Goal: Information Seeking & Learning: Learn about a topic

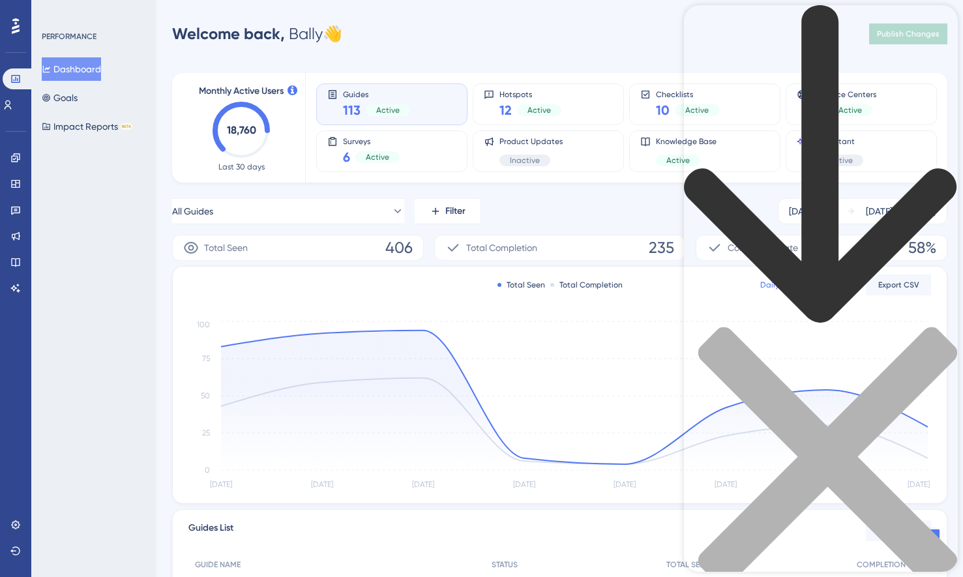
click at [772, 78] on div "Resource Center Header" at bounding box center [821, 318] width 274 height 626
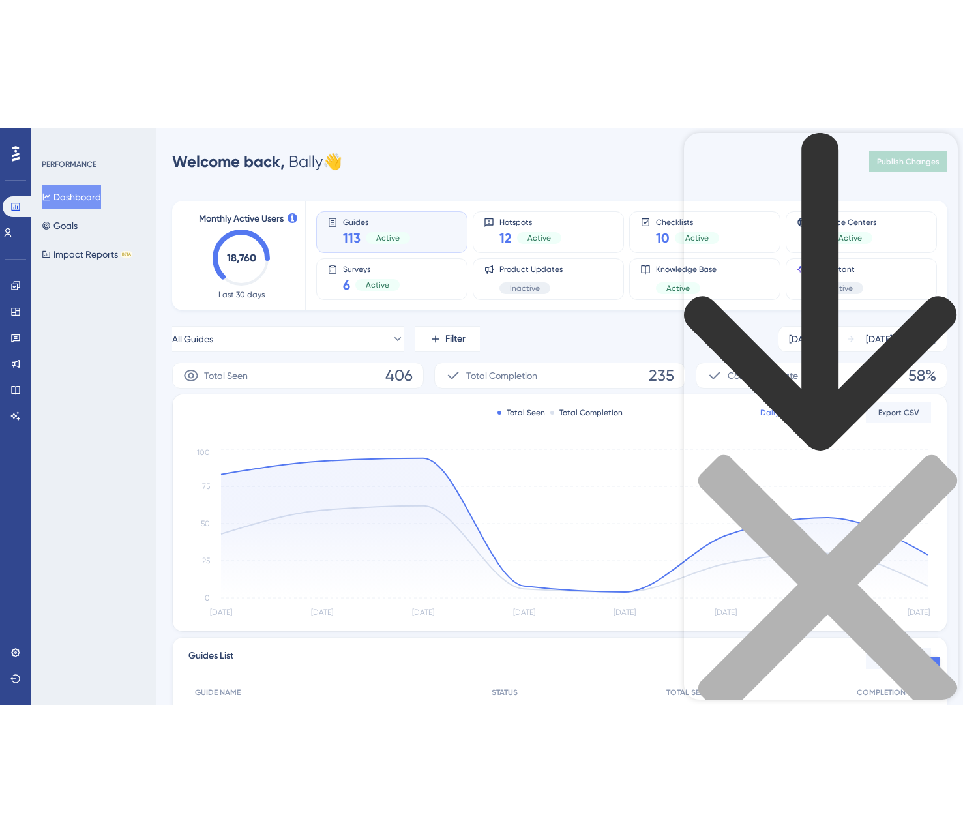
scroll to position [261, 0]
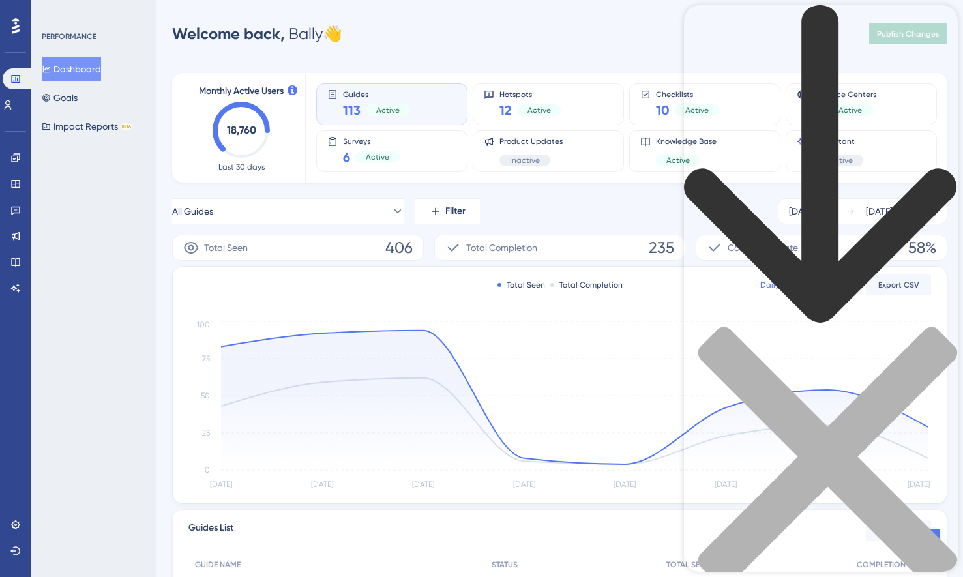
type input "feature flags"
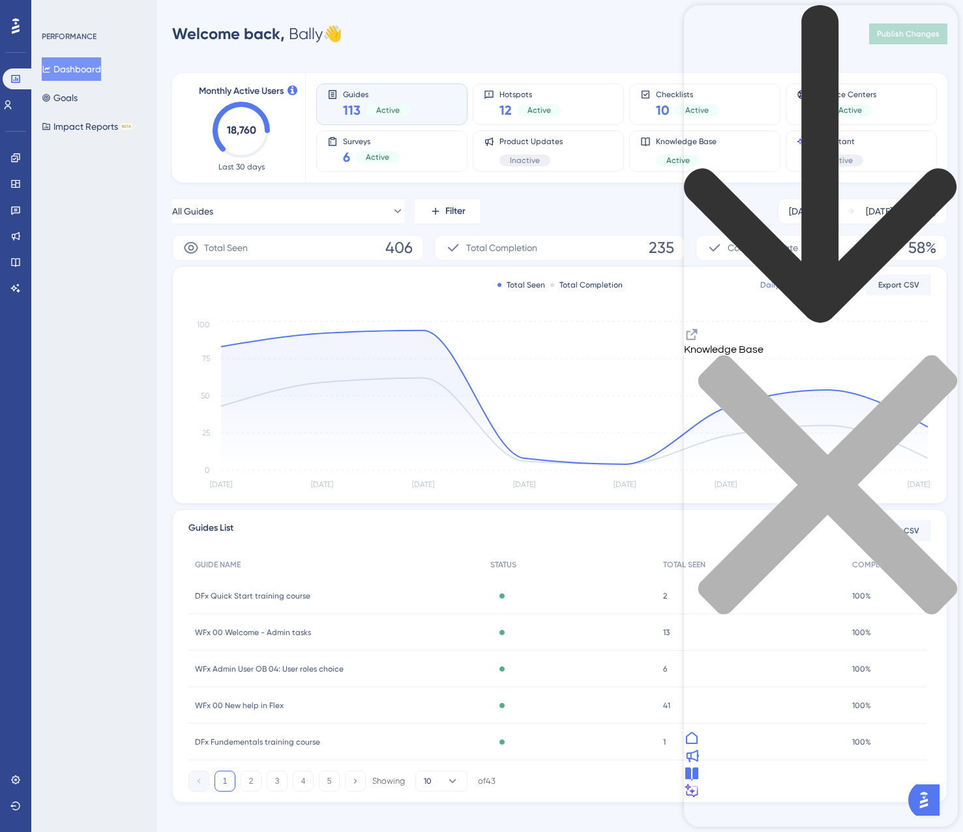
click at [938, 355] on icon "close resource center" at bounding box center [827, 484] width 259 height 259
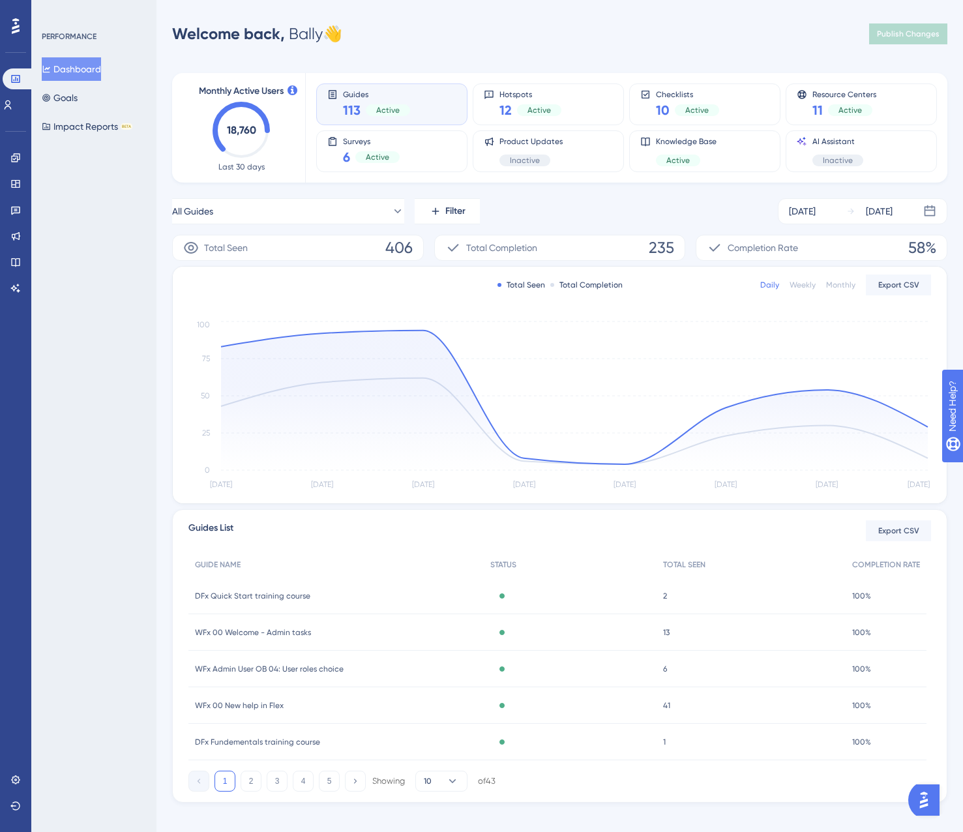
click at [802, 40] on div "Welcome back, Bally 👋 Publish Changes" at bounding box center [559, 34] width 775 height 26
click at [100, 130] on button "Impact Reports BETA" at bounding box center [87, 126] width 91 height 23
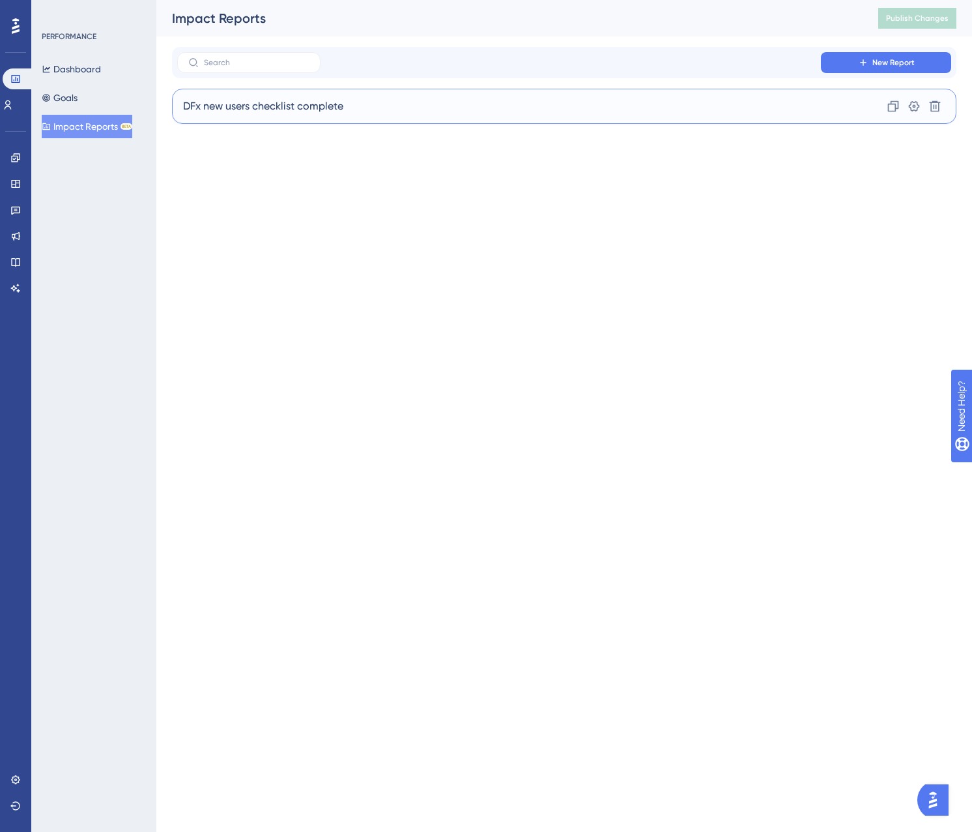
click at [443, 113] on div "DFx new users checklist complete Clone Settings Delete" at bounding box center [564, 106] width 785 height 35
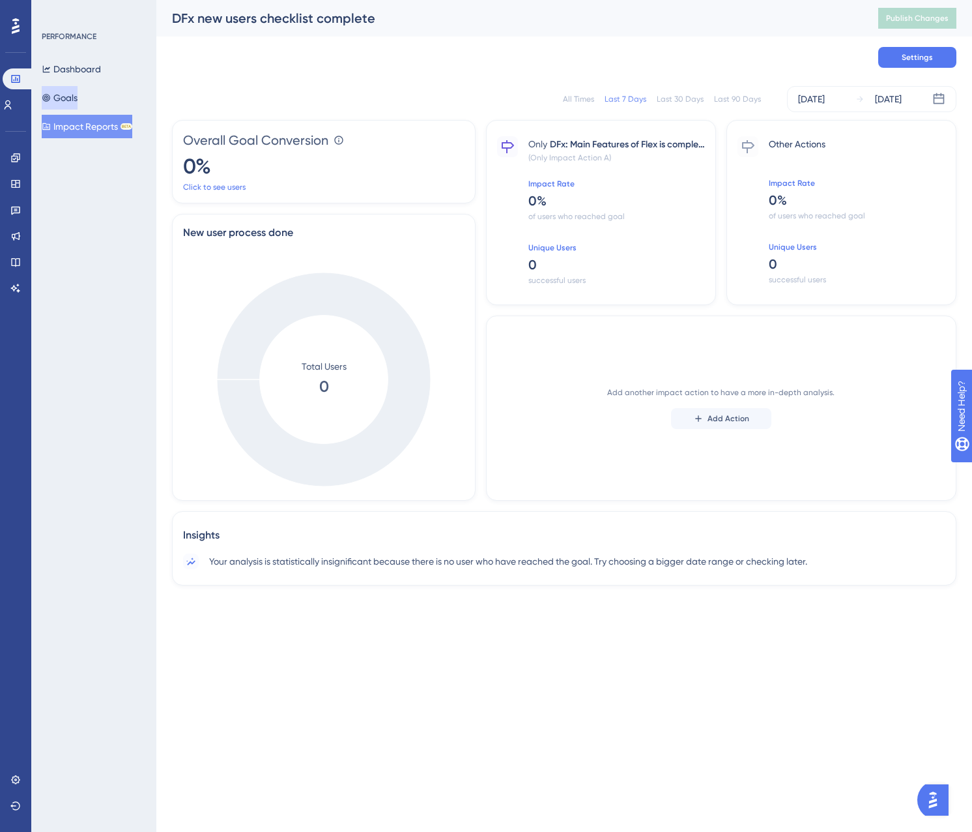
click at [78, 93] on button "Goals" at bounding box center [60, 97] width 36 height 23
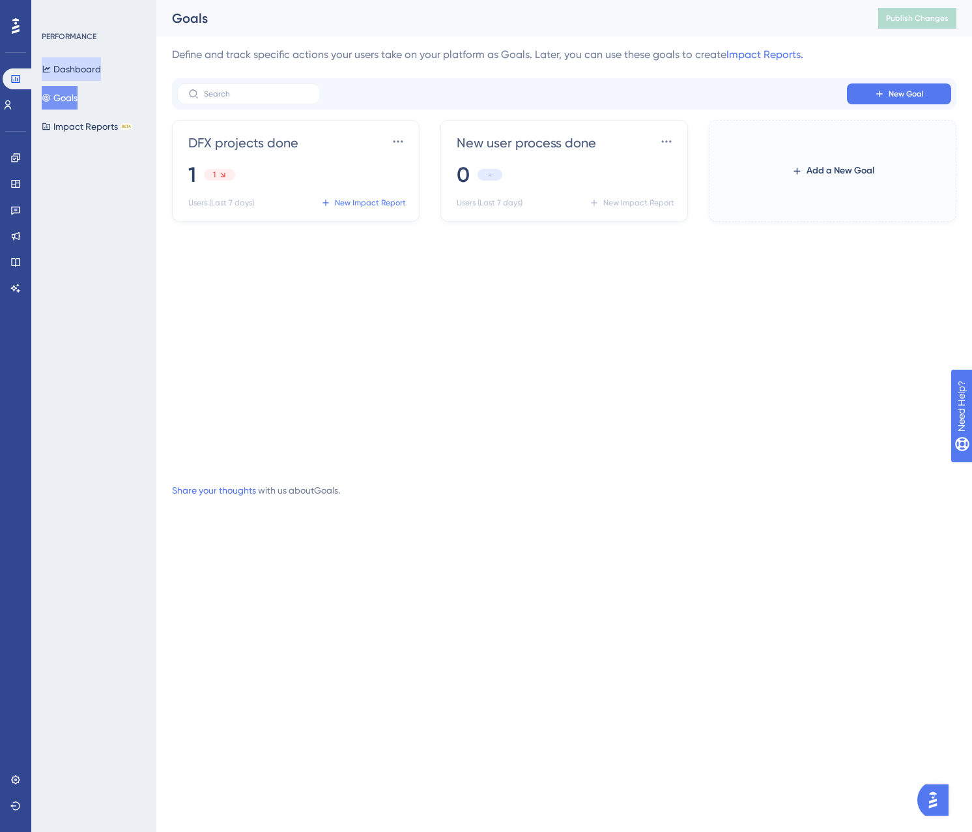
click at [95, 66] on button "Dashboard" at bounding box center [71, 68] width 59 height 23
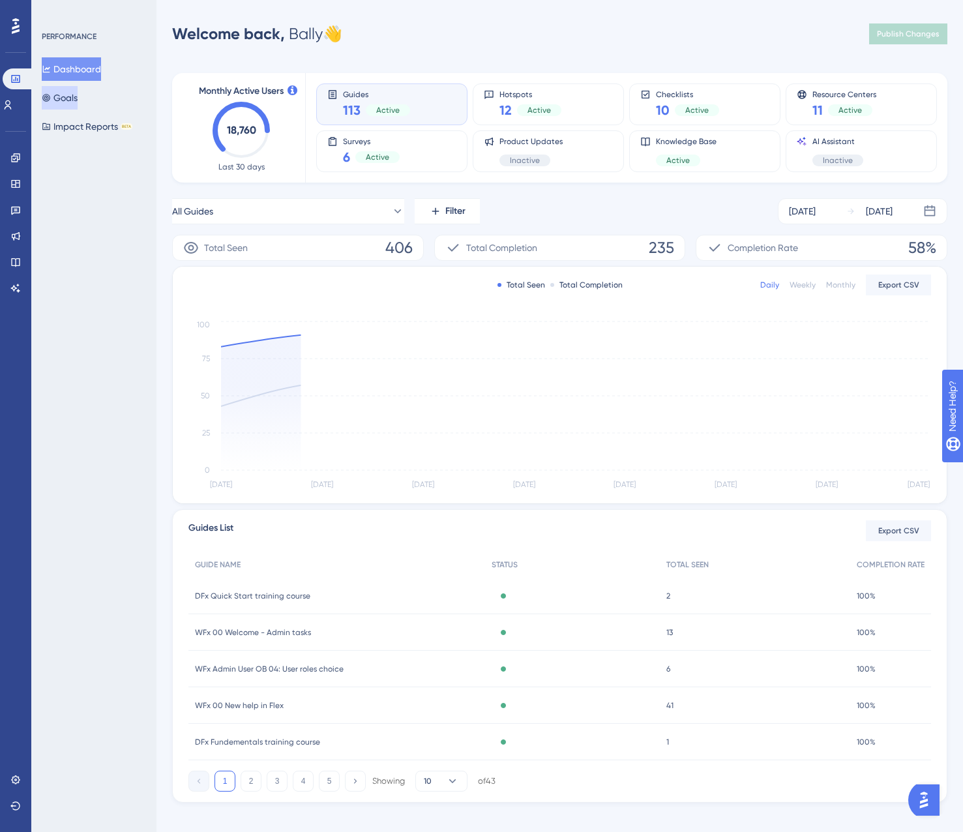
click at [57, 86] on button "Goals" at bounding box center [60, 97] width 36 height 23
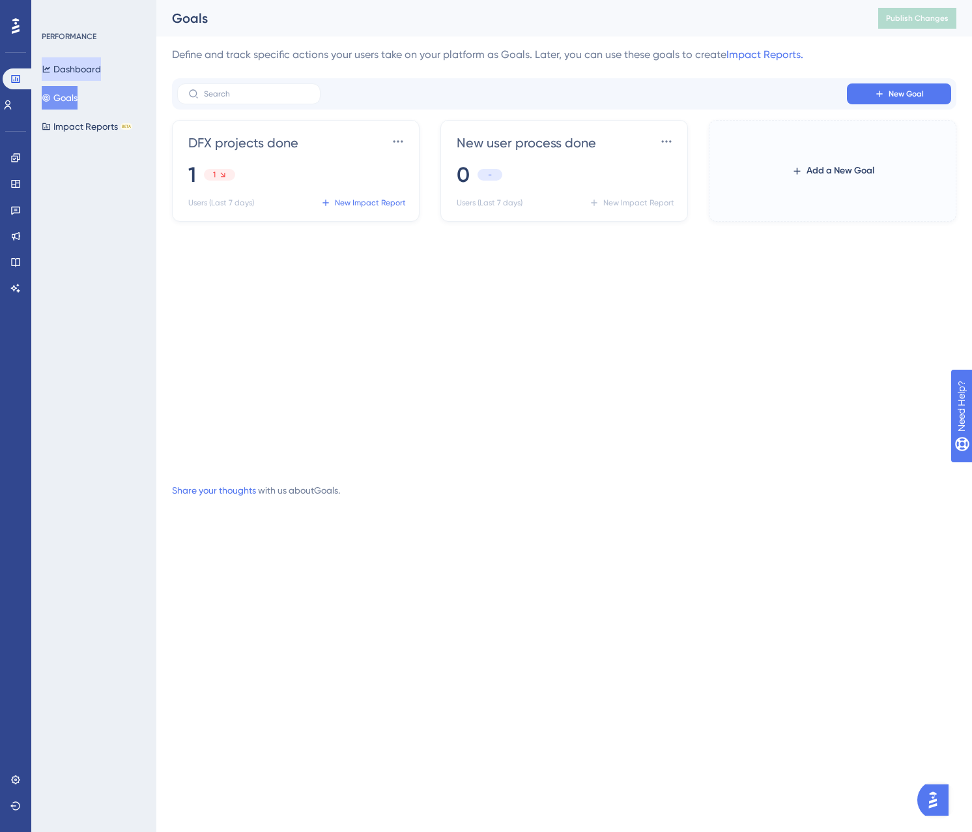
click at [72, 74] on button "Dashboard" at bounding box center [71, 68] width 59 height 23
